Goal: Transaction & Acquisition: Purchase product/service

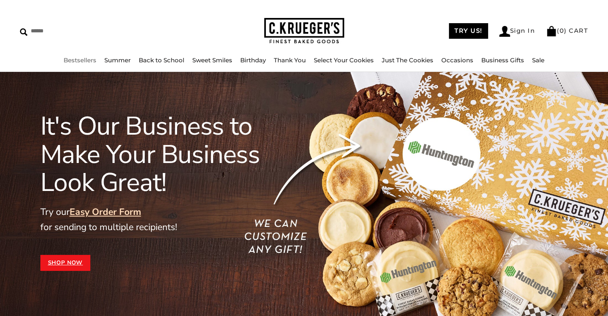
click at [85, 60] on link "Bestsellers" at bounding box center [80, 60] width 33 height 8
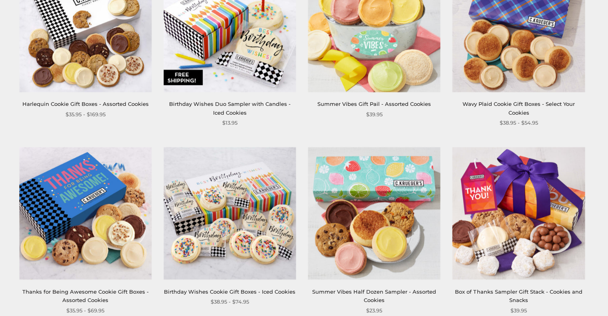
scroll to position [1080, 0]
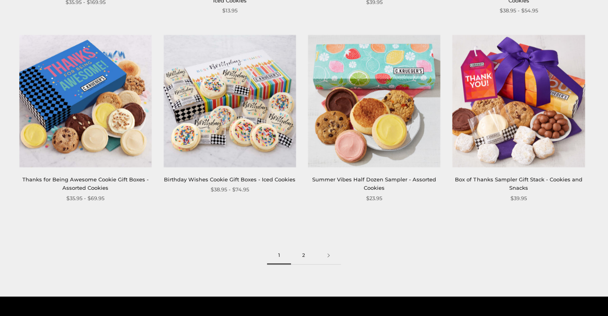
click at [303, 253] on link "2" at bounding box center [303, 256] width 25 height 18
